Goal: Browse casually: Explore the website without a specific task or goal

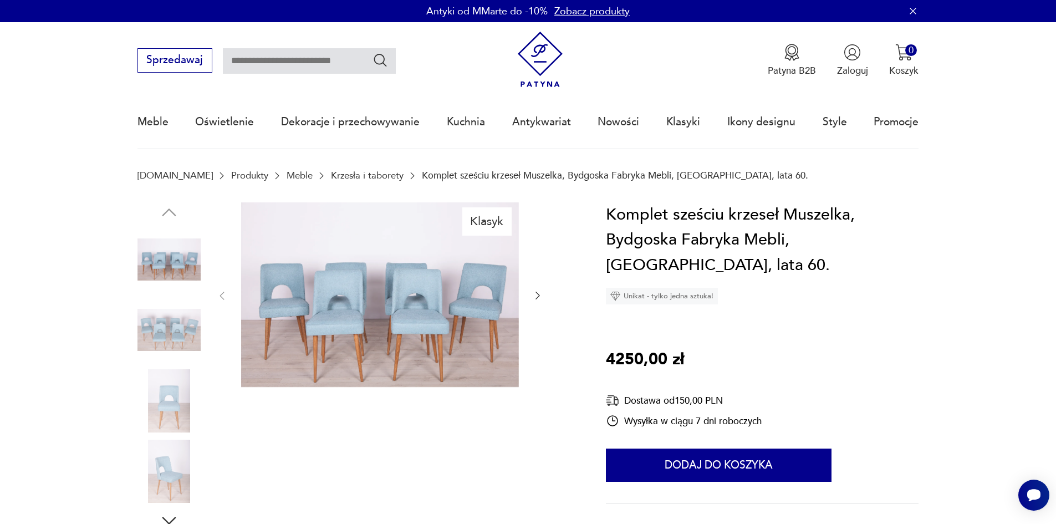
click at [180, 380] on img at bounding box center [169, 400] width 63 height 63
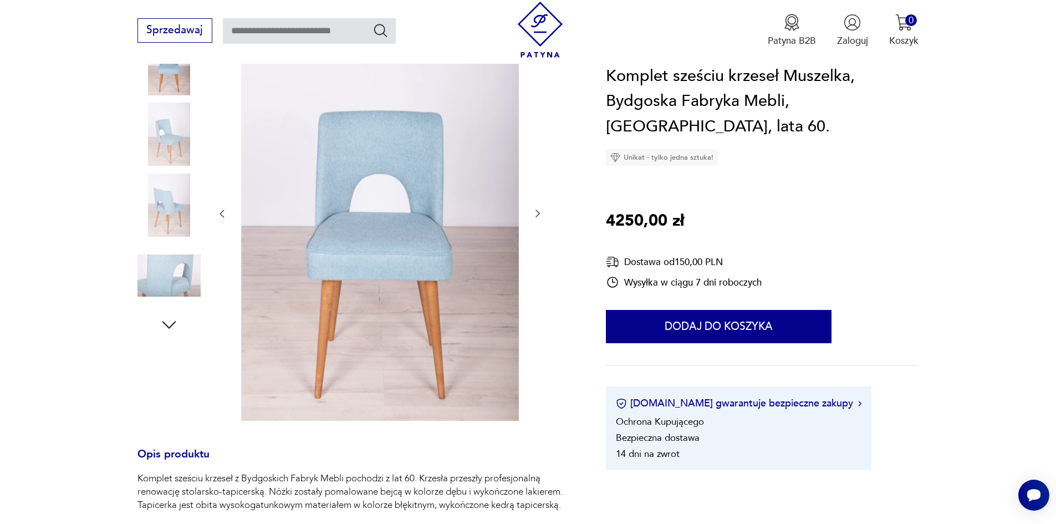
scroll to position [166, 0]
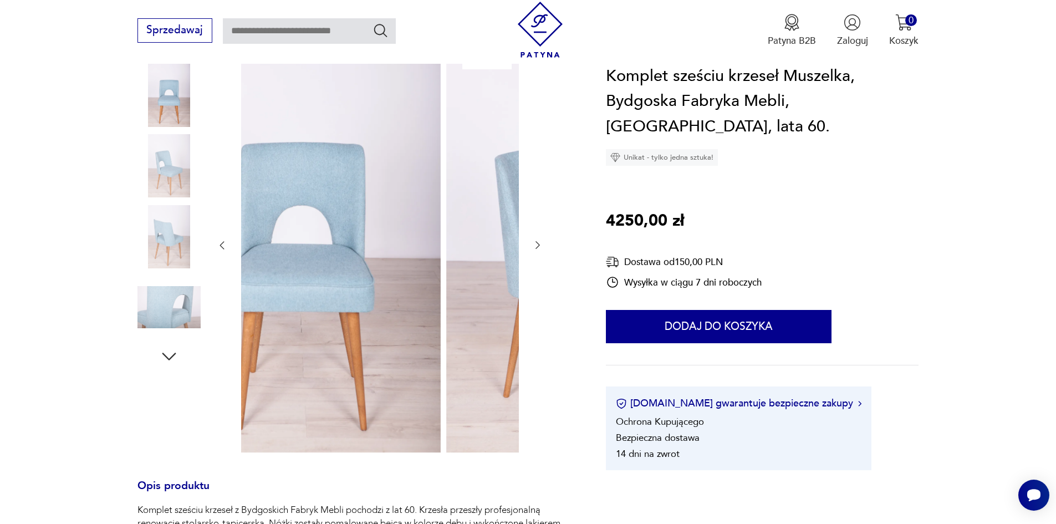
click at [332, 371] on img at bounding box center [302, 244] width 278 height 417
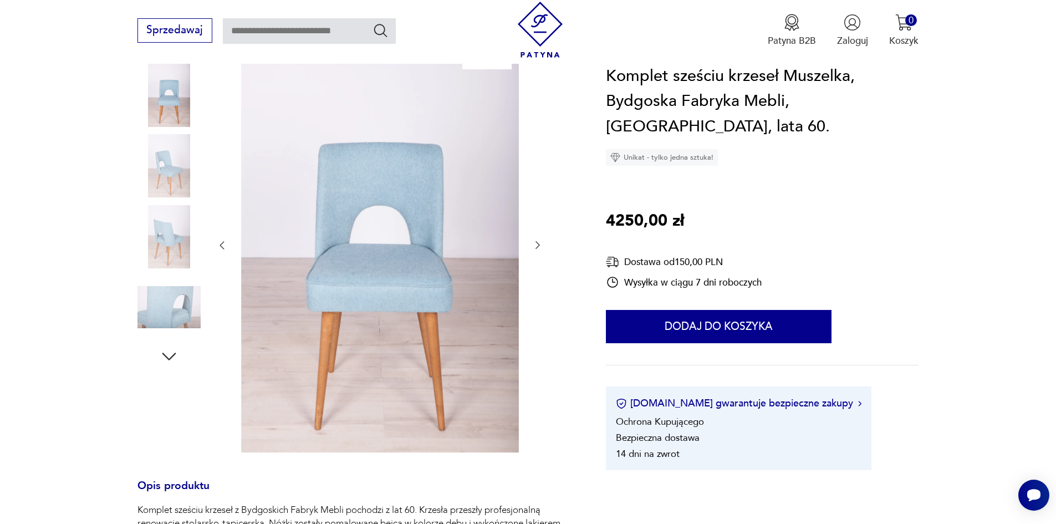
click at [150, 247] on img at bounding box center [169, 236] width 63 height 63
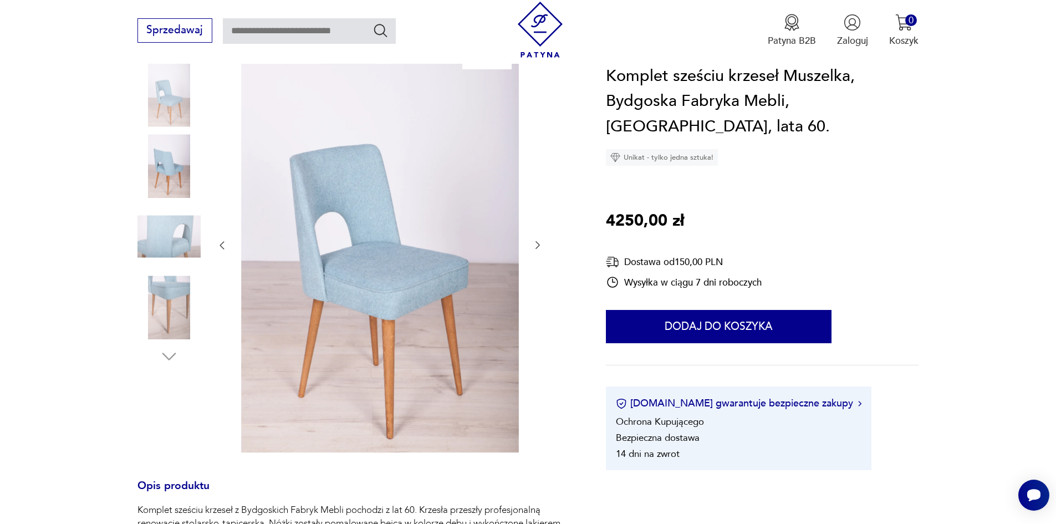
click at [166, 160] on img at bounding box center [169, 165] width 63 height 63
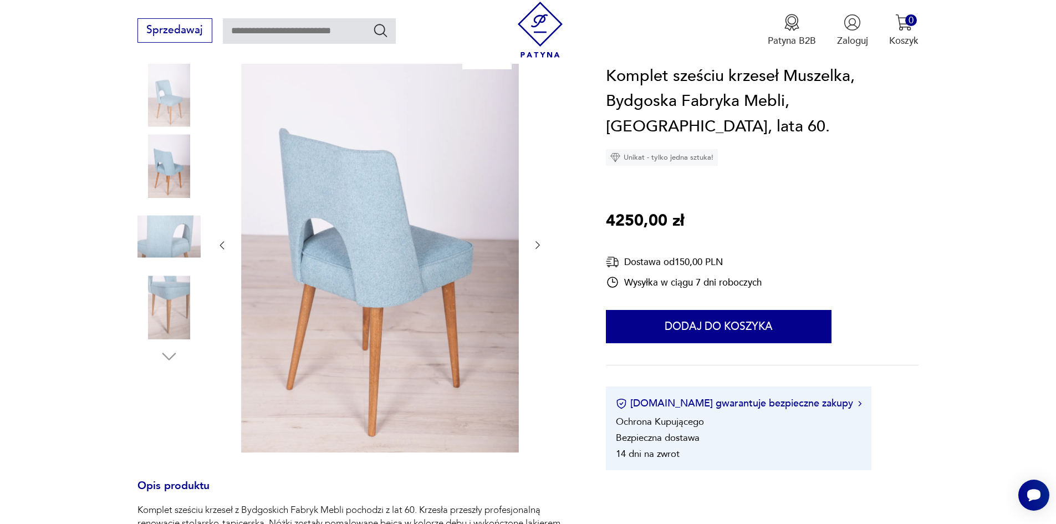
click at [190, 318] on img at bounding box center [169, 307] width 63 height 63
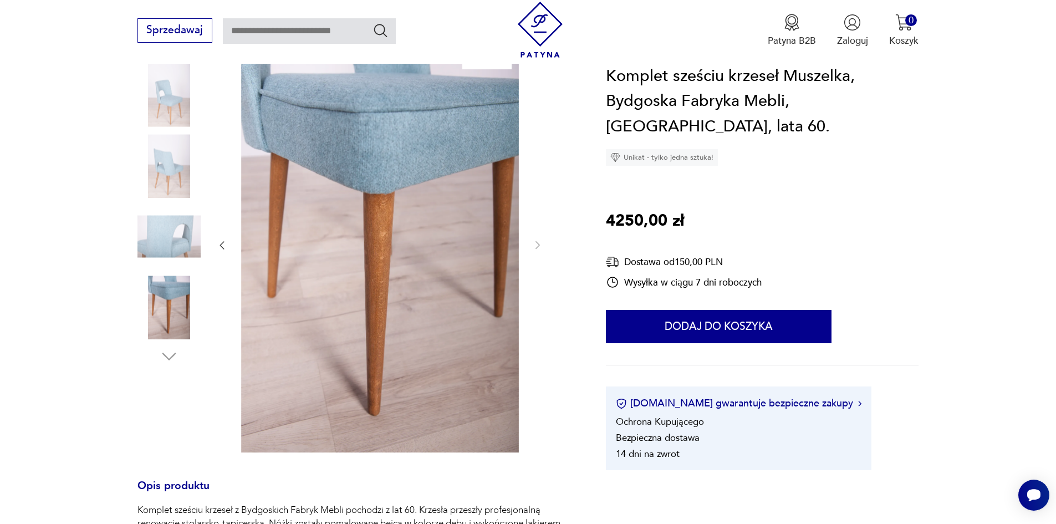
click at [172, 109] on img at bounding box center [169, 95] width 63 height 63
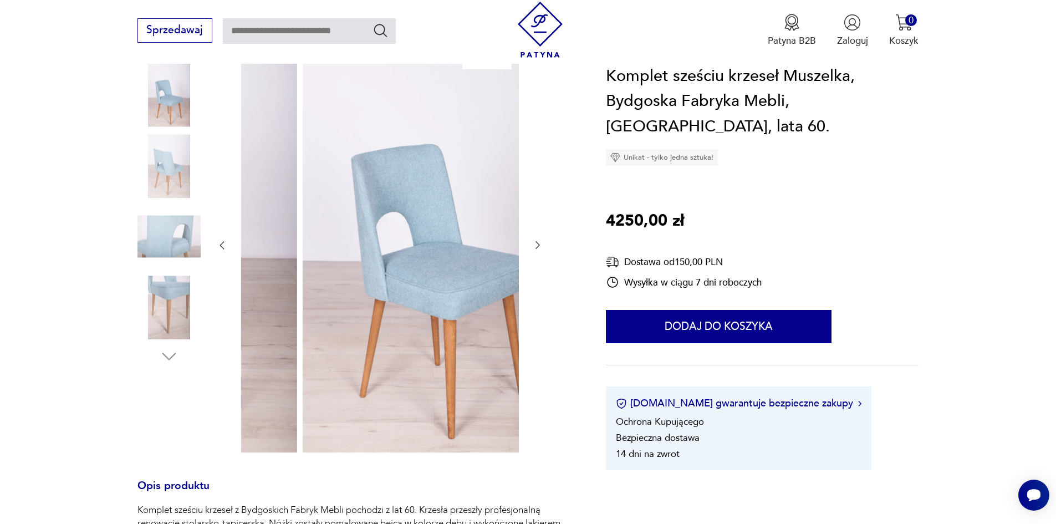
click at [405, 383] on img at bounding box center [442, 244] width 278 height 417
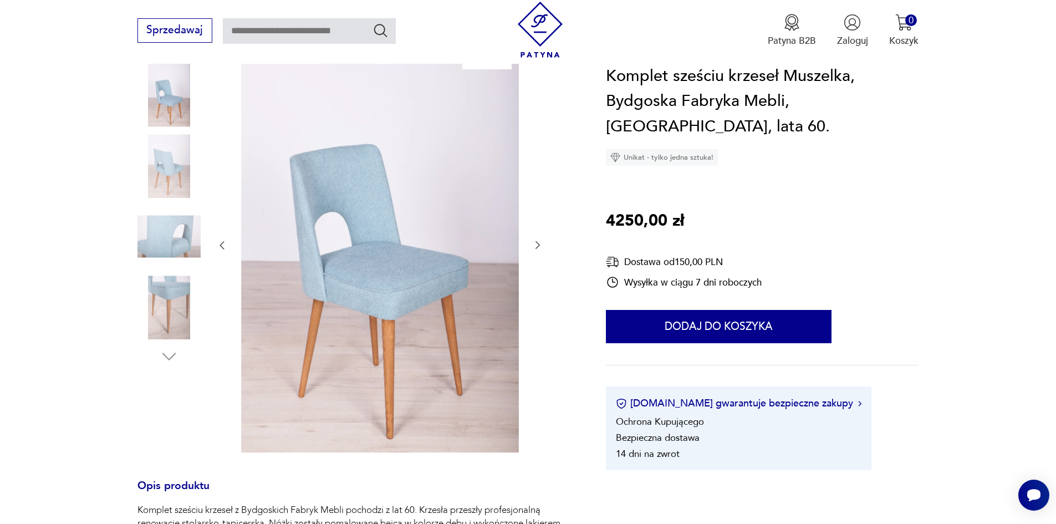
click at [174, 162] on img at bounding box center [169, 165] width 63 height 63
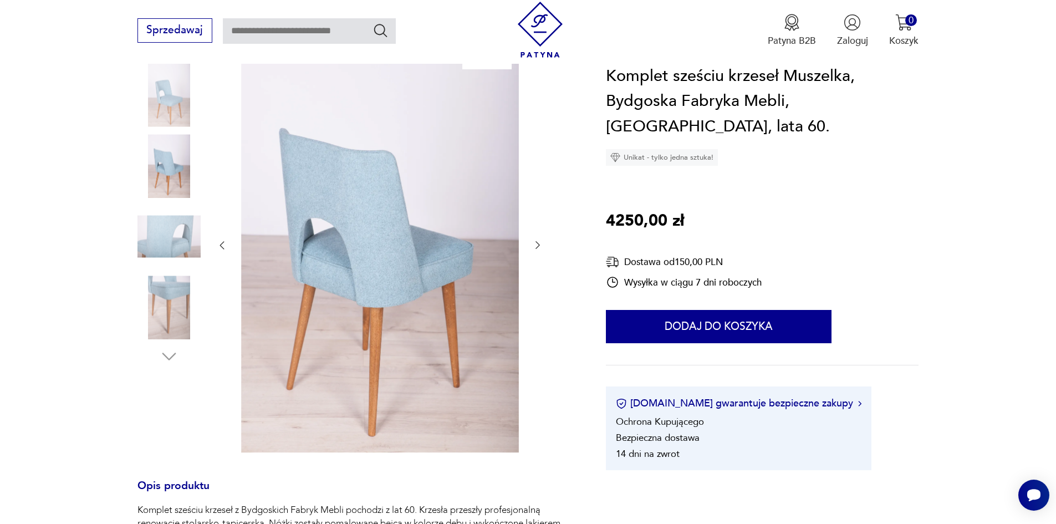
click at [188, 64] on img at bounding box center [169, 95] width 63 height 63
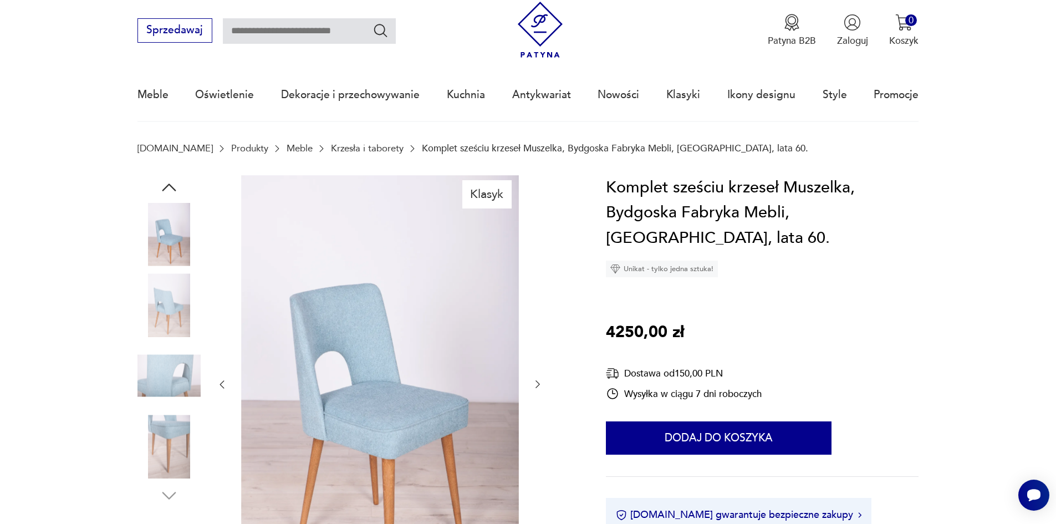
scroll to position [0, 0]
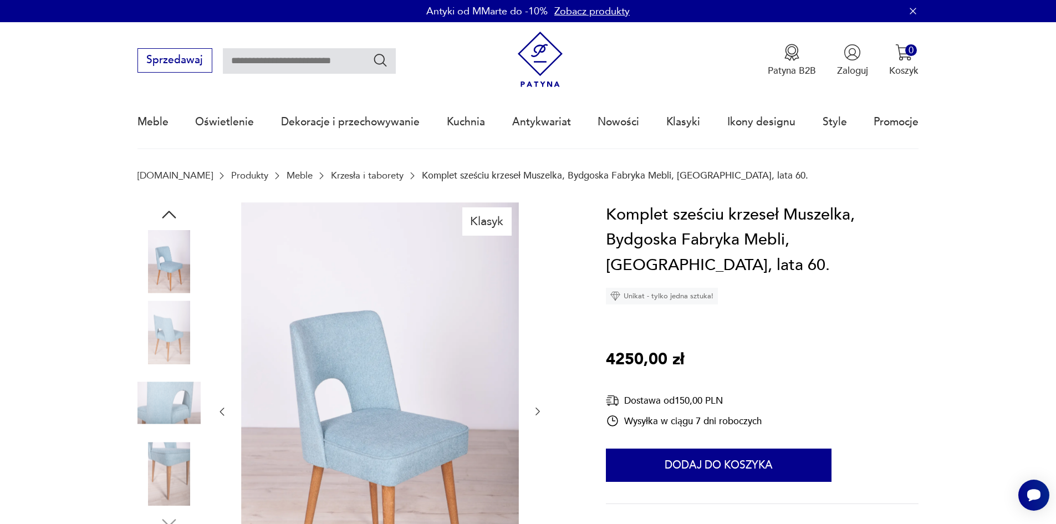
click at [170, 454] on img at bounding box center [169, 473] width 63 height 63
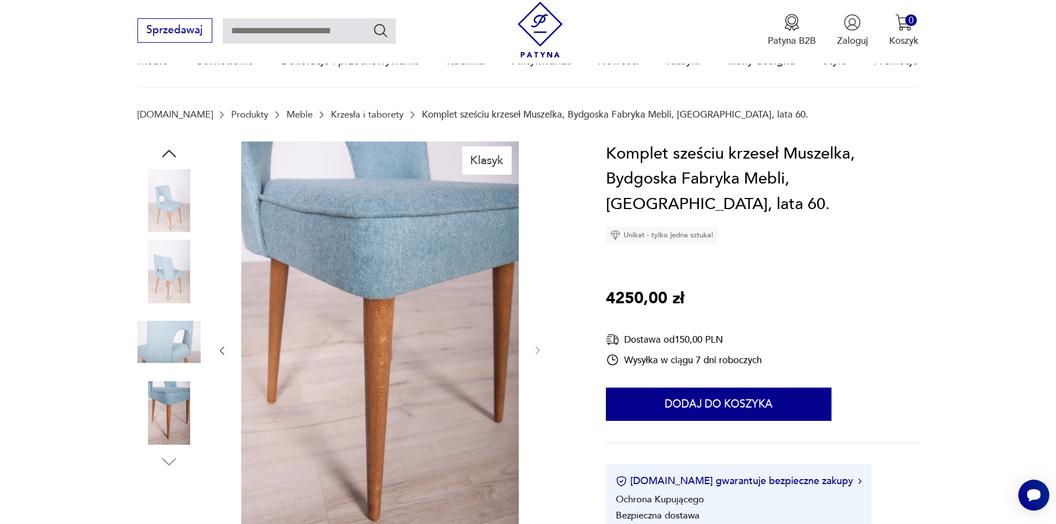
scroll to position [55, 0]
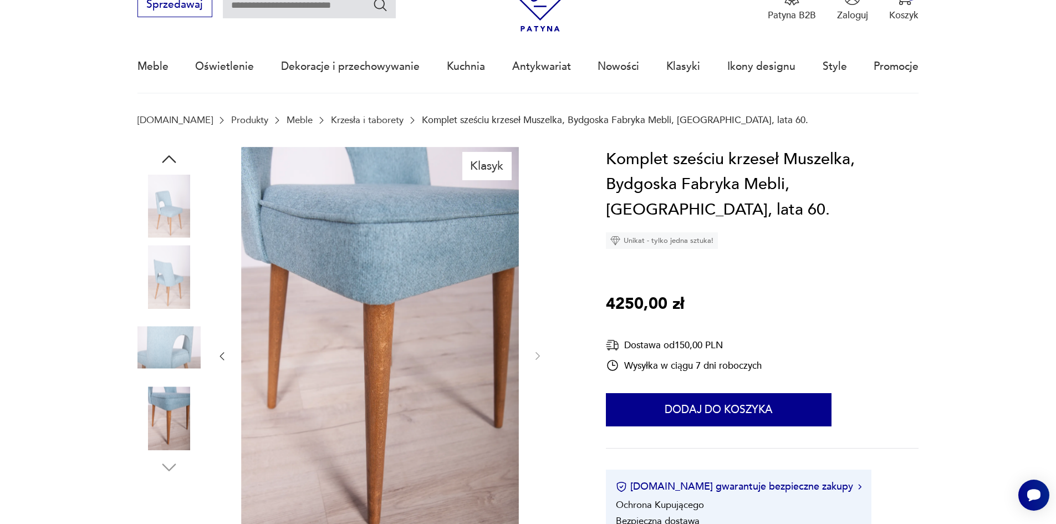
click at [166, 166] on icon "button" at bounding box center [169, 159] width 20 height 20
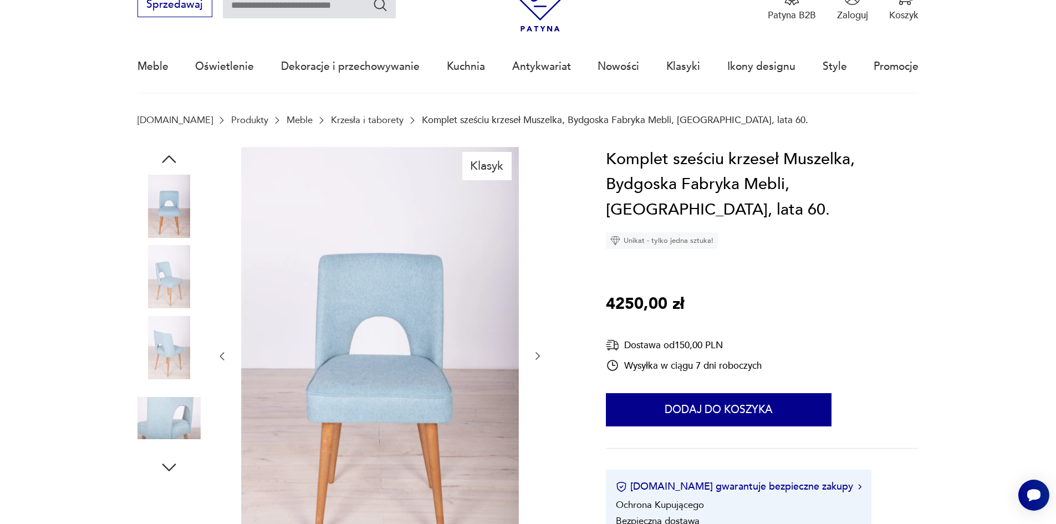
click at [169, 197] on img at bounding box center [169, 206] width 63 height 63
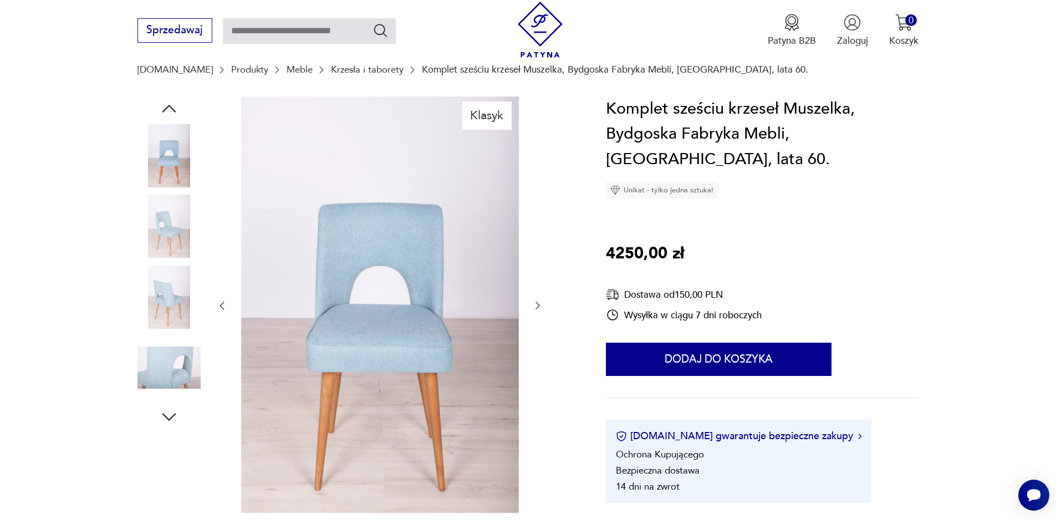
scroll to position [111, 0]
